Goal: Navigation & Orientation: Understand site structure

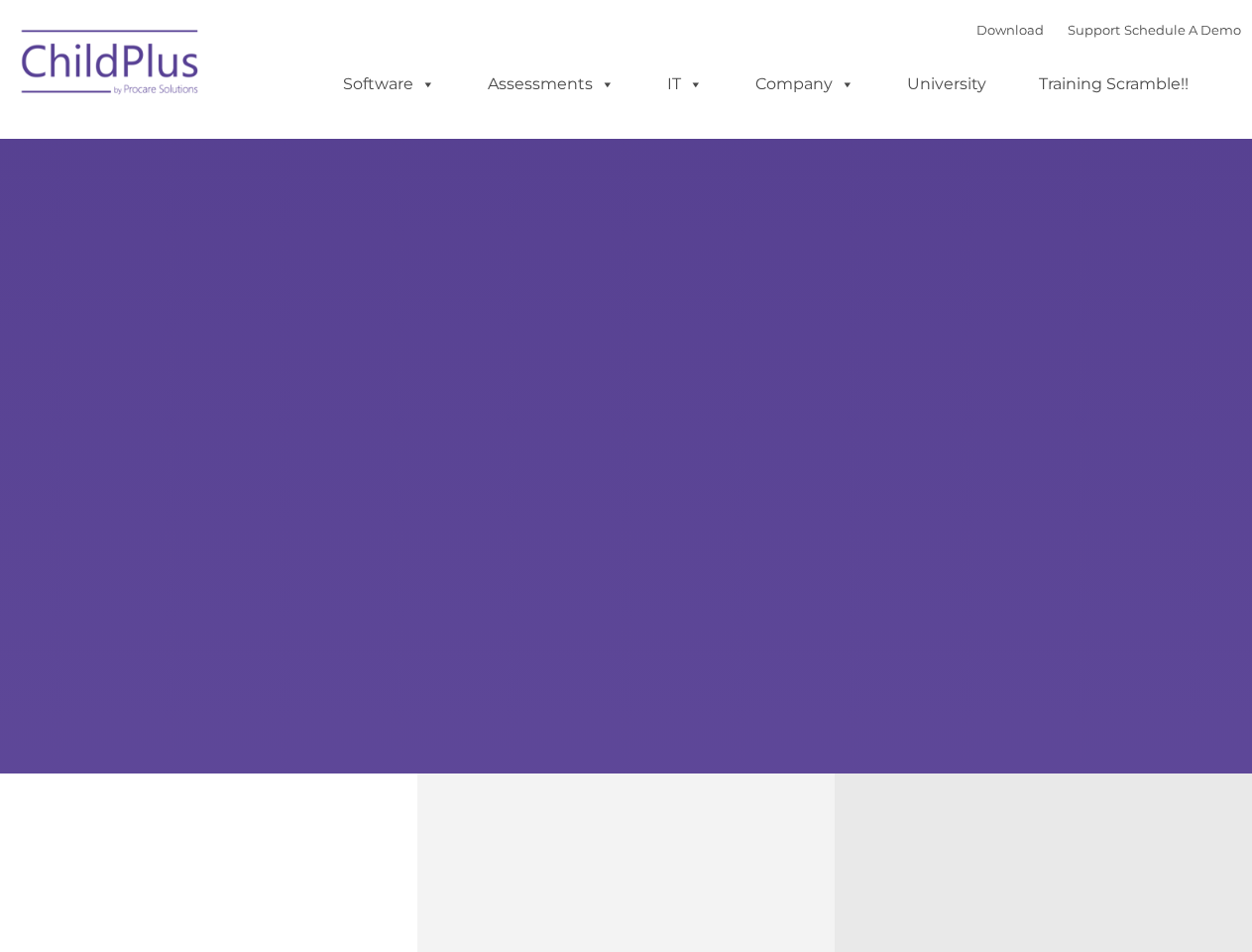
type input ""
select select "MEDIUM"
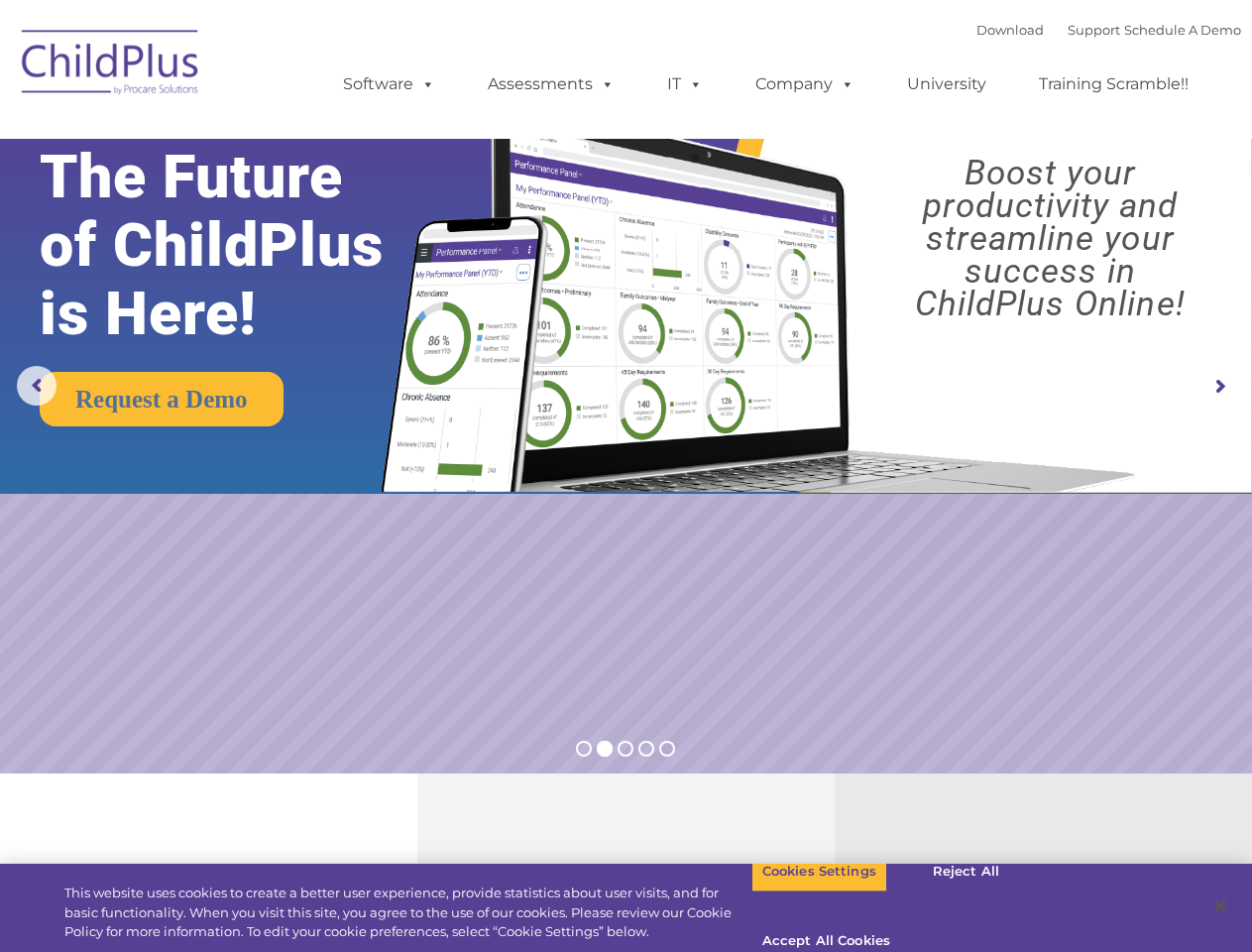
click at [626, 476] on img at bounding box center [754, 279] width 785 height 425
click at [424, 83] on span at bounding box center [424, 83] width 22 height 19
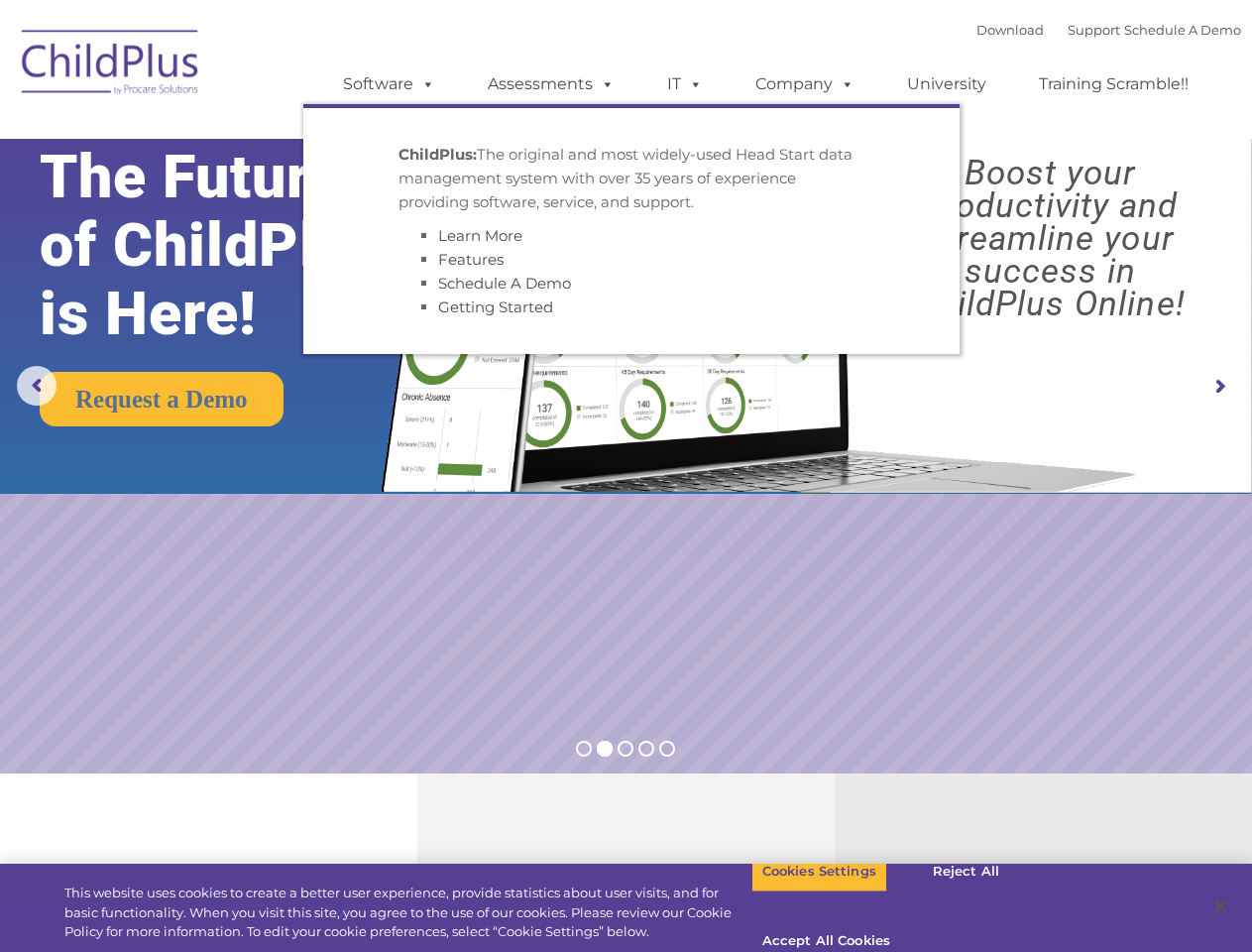
click at [604, 83] on span at bounding box center [604, 83] width 22 height 19
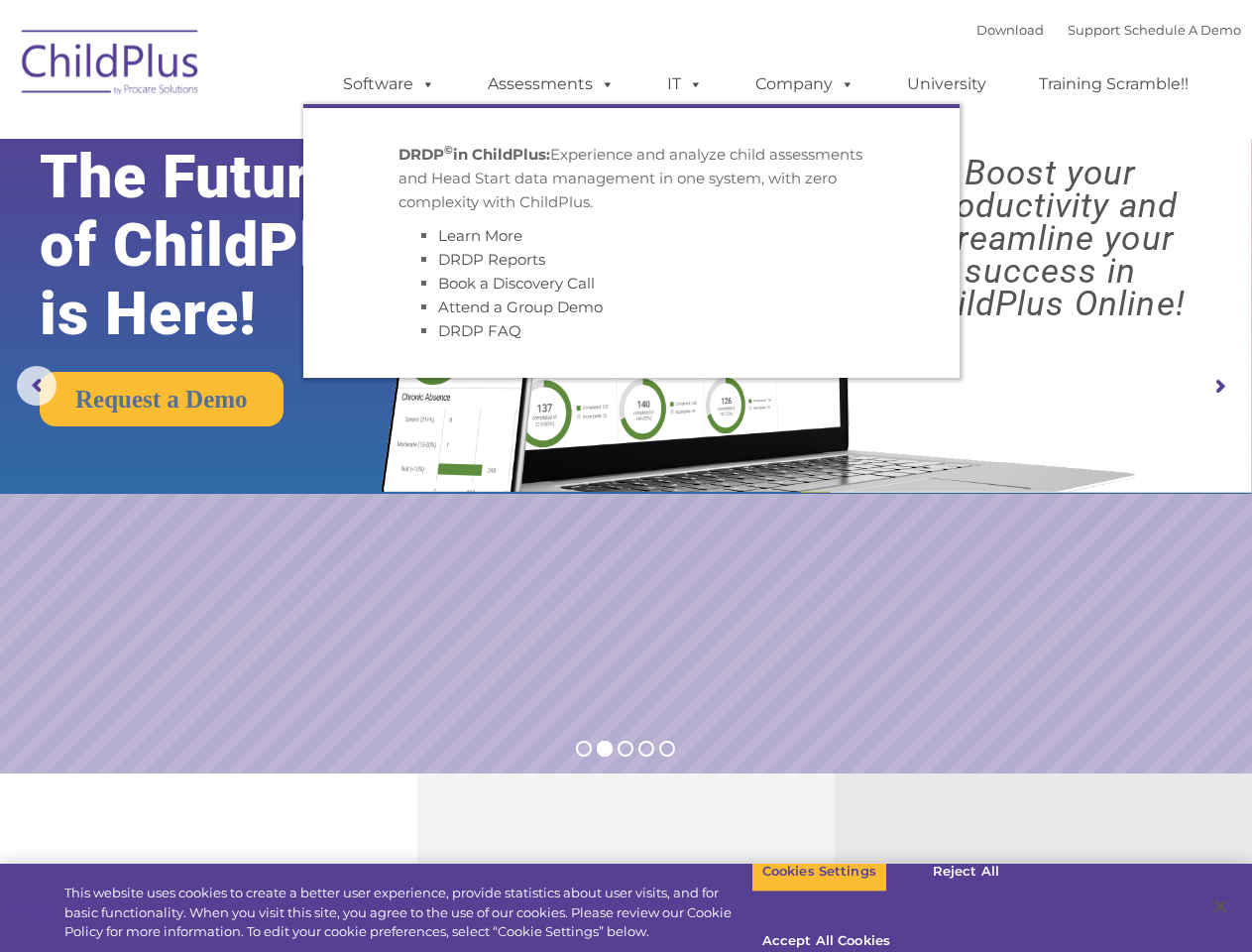
click at [685, 84] on span at bounding box center [692, 83] width 22 height 19
click at [692, 83] on span at bounding box center [692, 83] width 22 height 19
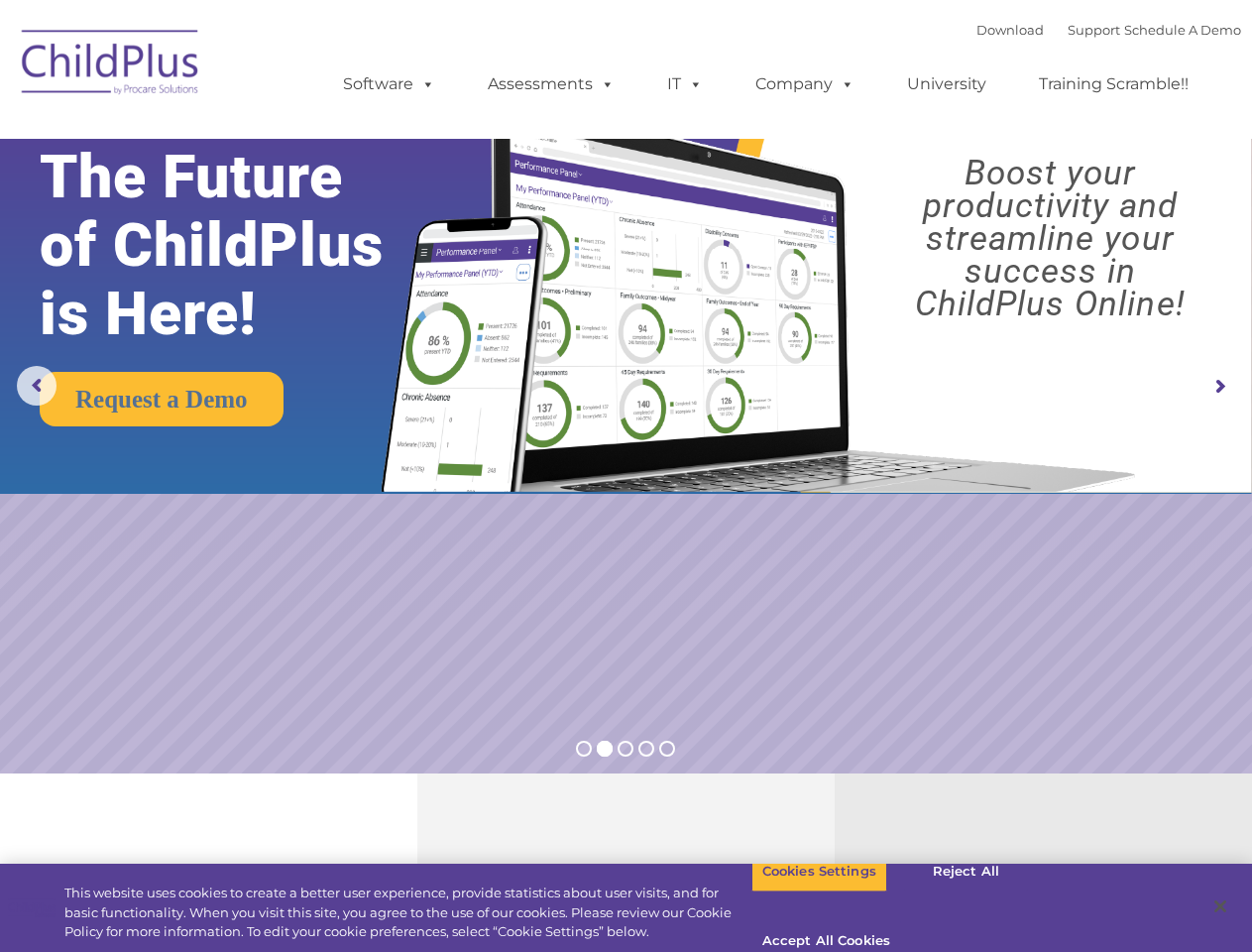
click at [804, 84] on link "Company" at bounding box center [805, 84] width 139 height 40
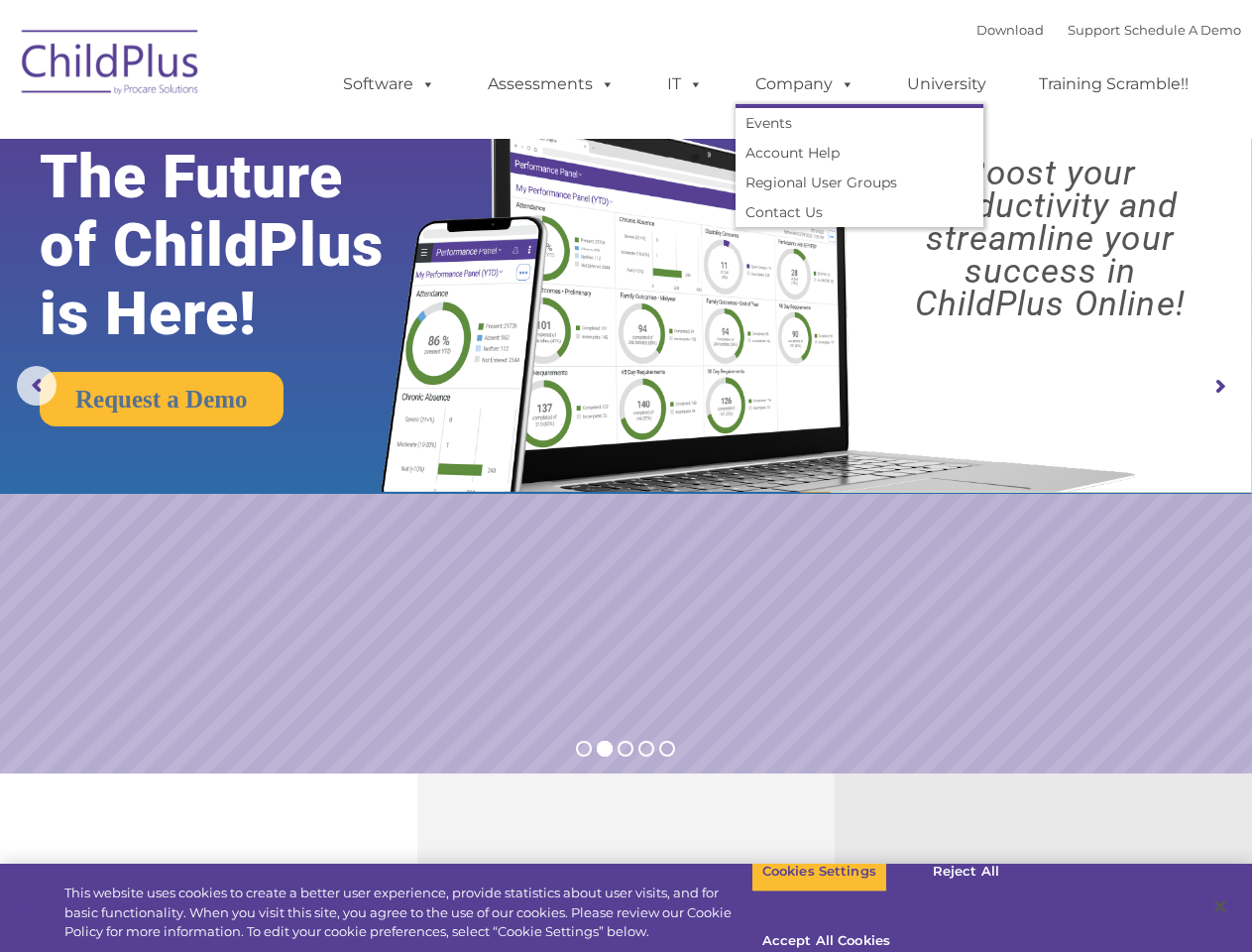
click at [843, 83] on span at bounding box center [844, 83] width 22 height 19
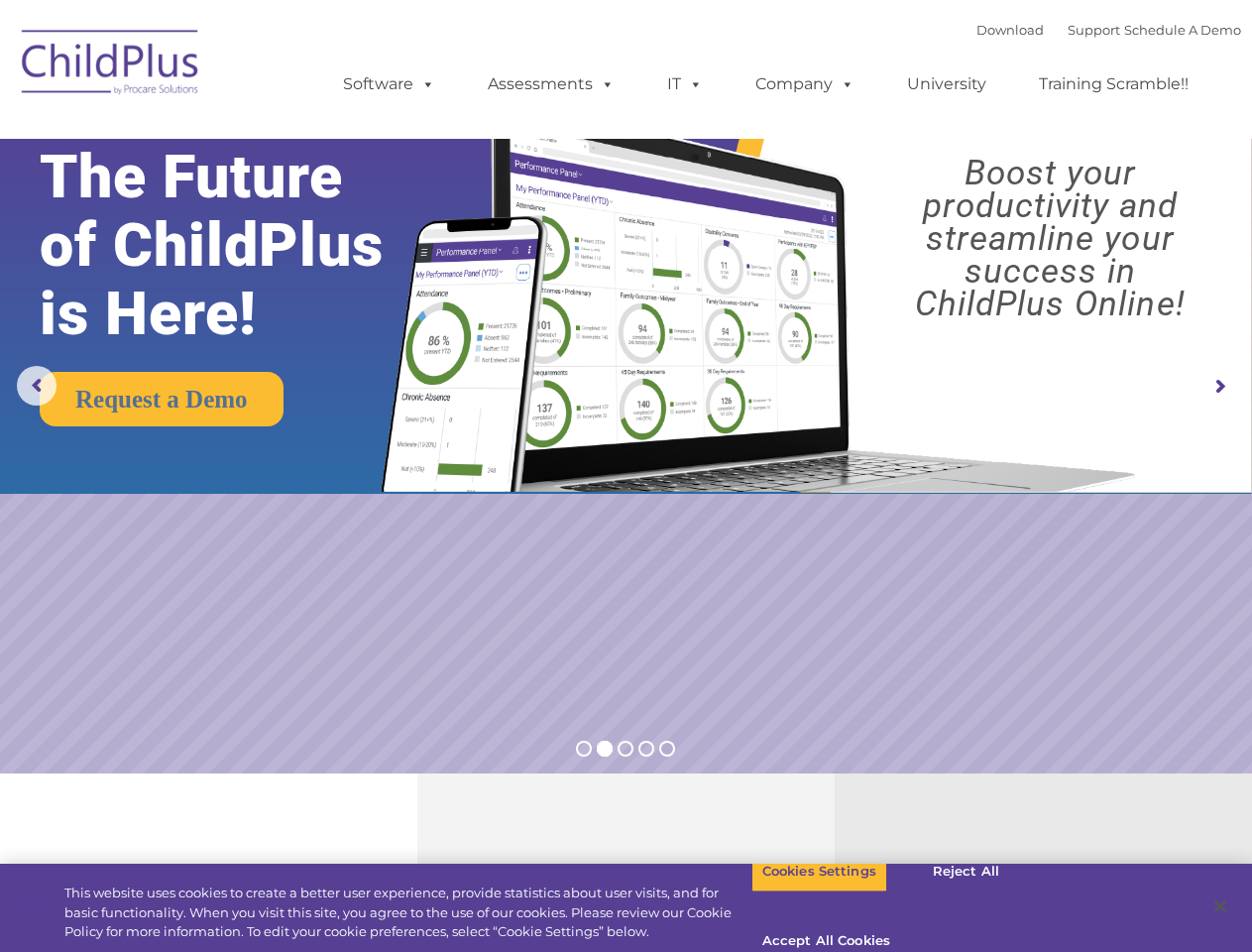
click at [626, 386] on img at bounding box center [754, 279] width 785 height 425
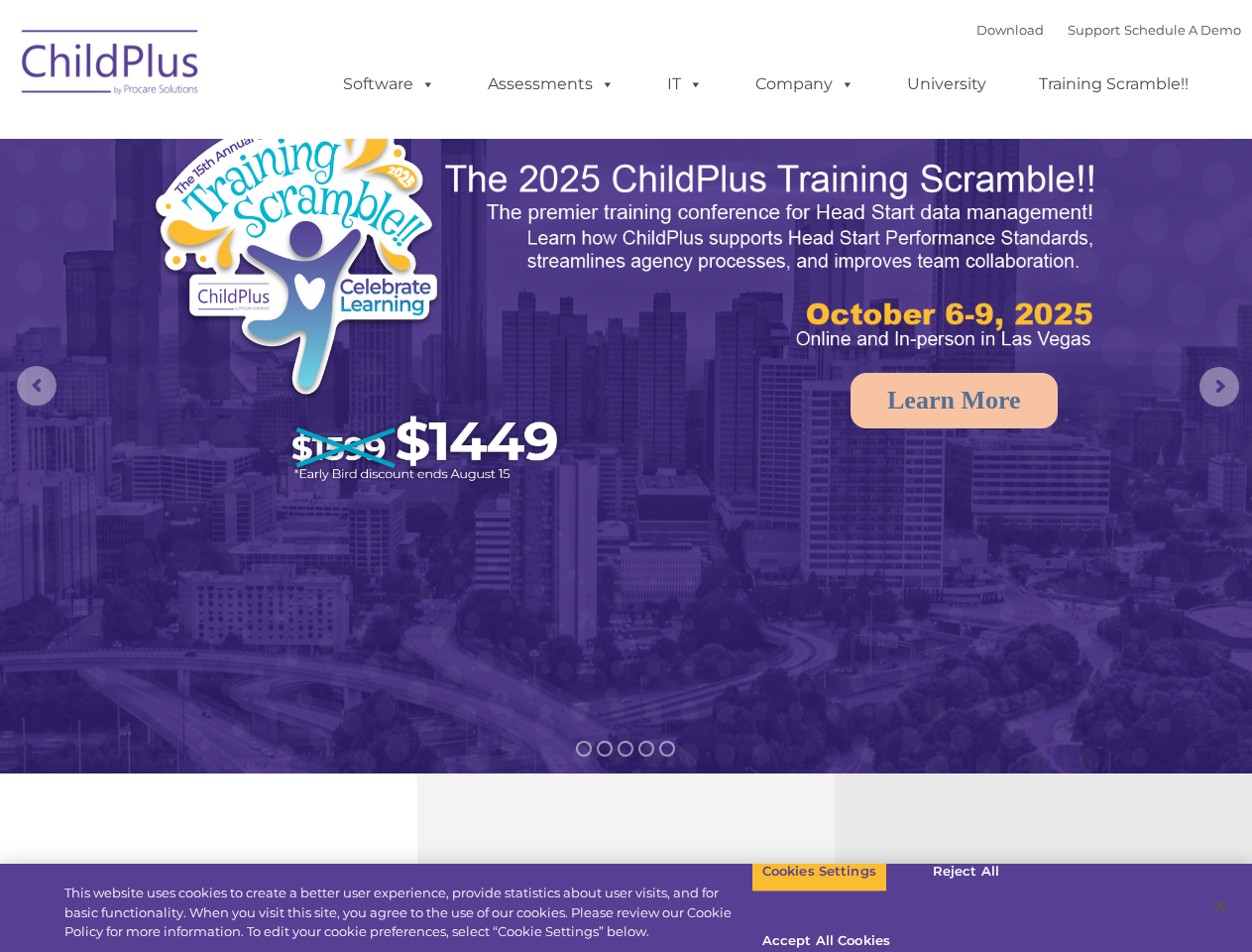
select select "MEDIUM"
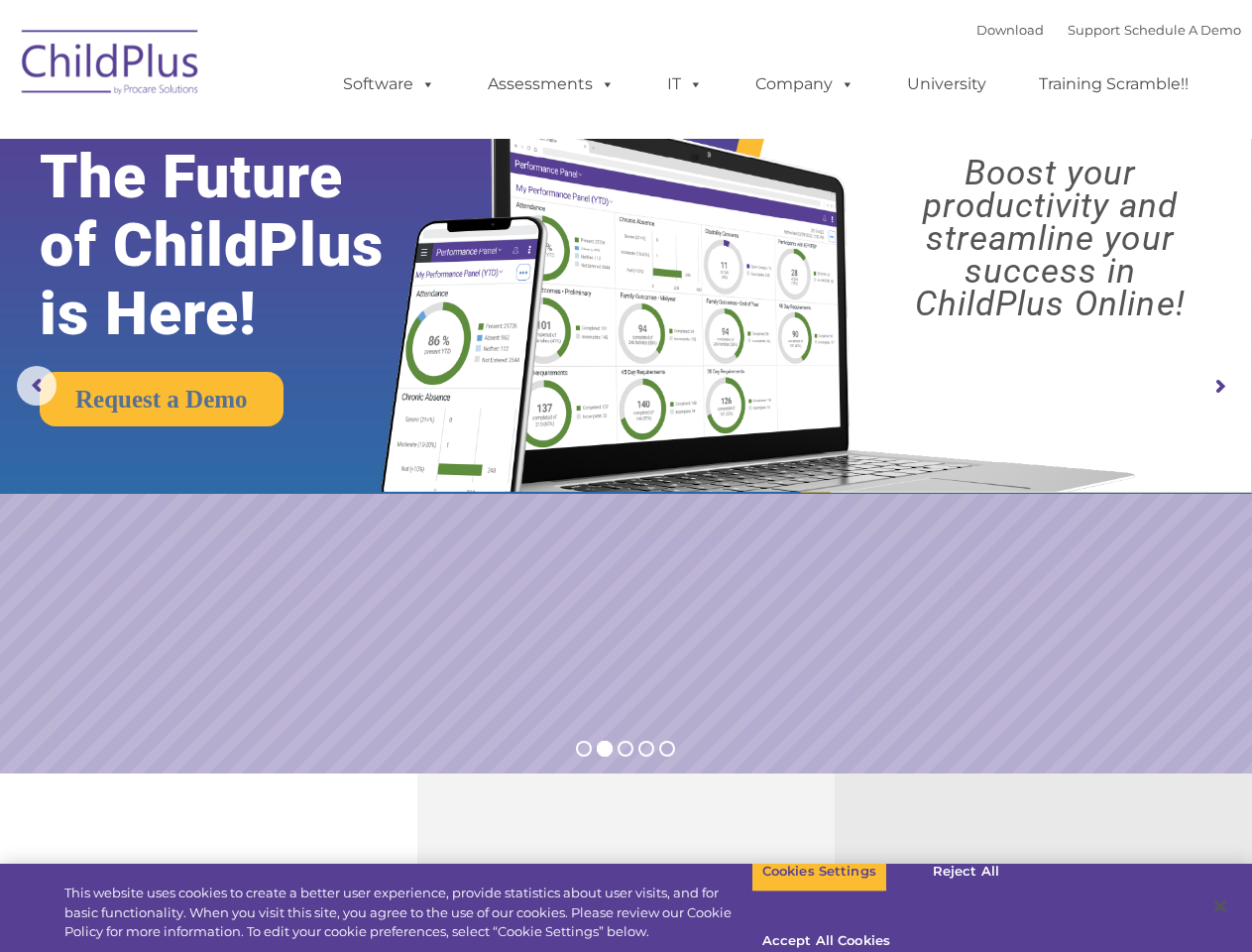
click at [626, 476] on img at bounding box center [754, 279] width 785 height 425
click at [424, 83] on span at bounding box center [424, 83] width 22 height 19
